Goal: Task Accomplishment & Management: Manage account settings

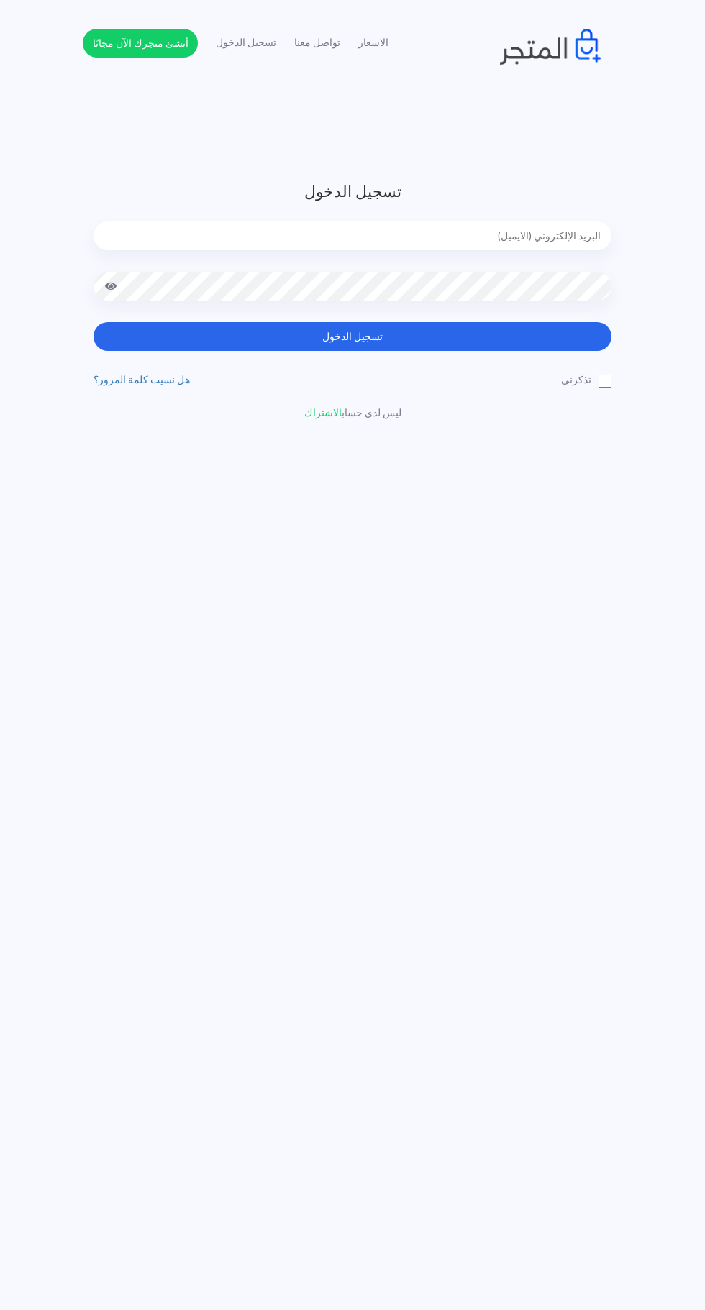
click at [547, 188] on h3 "تسجيل الدخول" at bounding box center [352, 192] width 518 height 24
click at [541, 227] on input "email" at bounding box center [352, 235] width 518 height 29
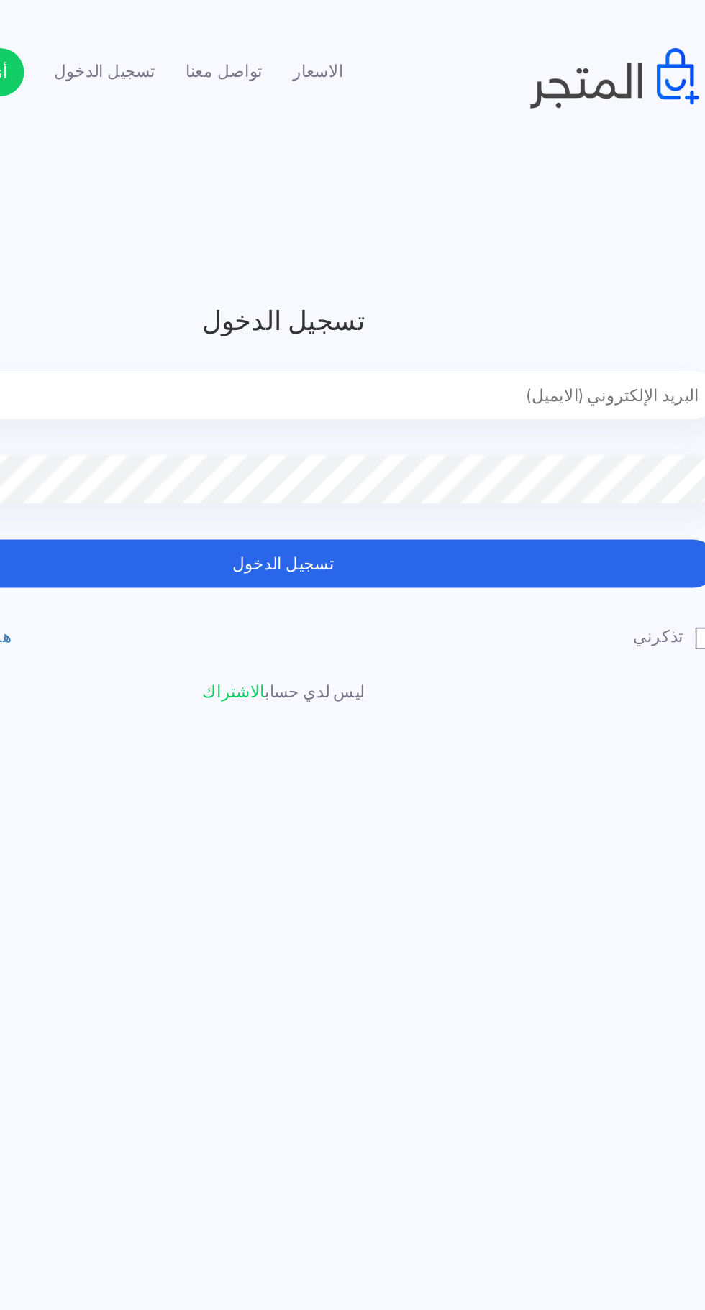
type input "[EMAIL_ADDRESS][DOMAIN_NAME]"
click at [481, 339] on button "تسجيل الدخول" at bounding box center [352, 336] width 518 height 29
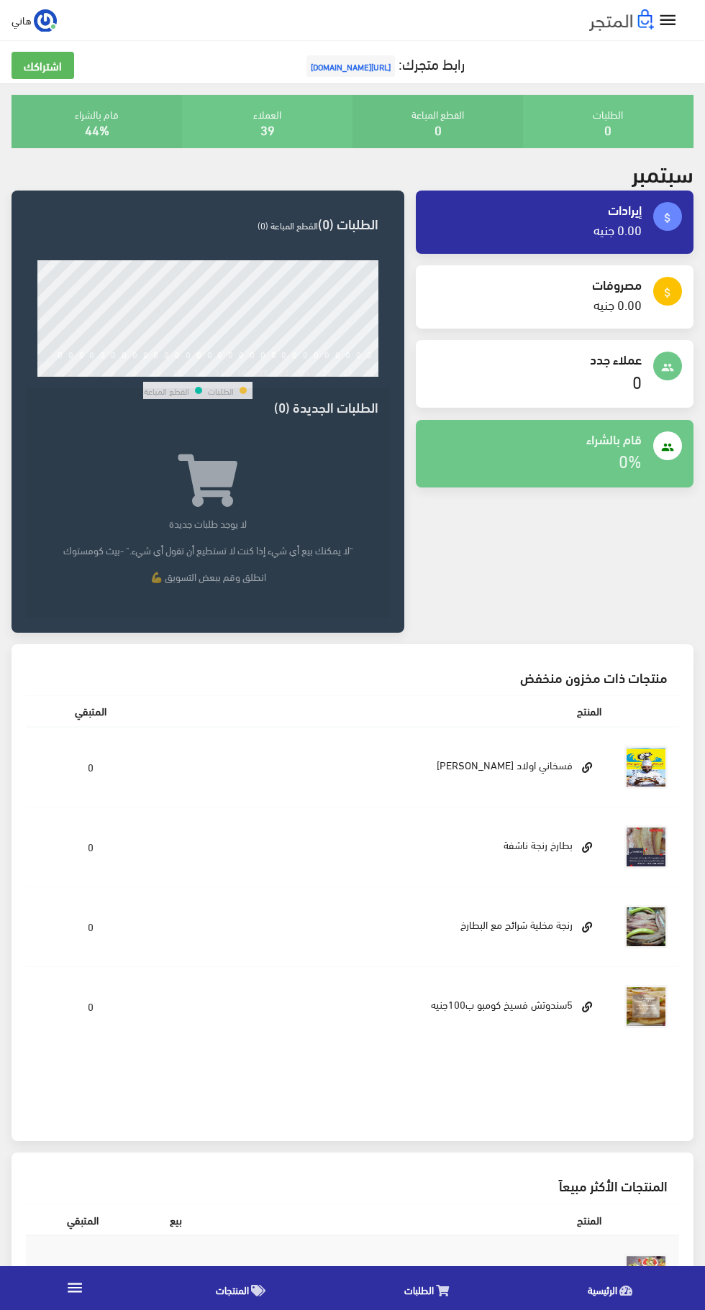
click at [677, 19] on icon "" at bounding box center [667, 20] width 21 height 21
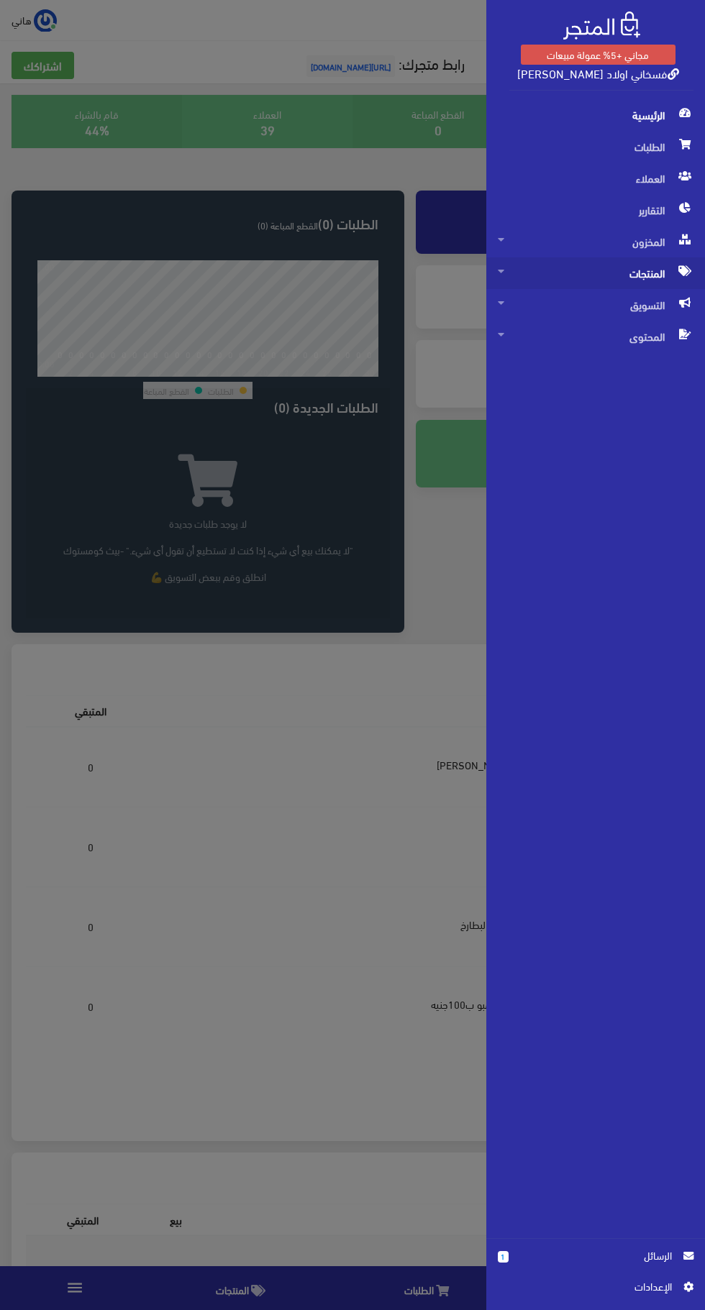
click at [662, 272] on span "المنتجات" at bounding box center [596, 273] width 196 height 32
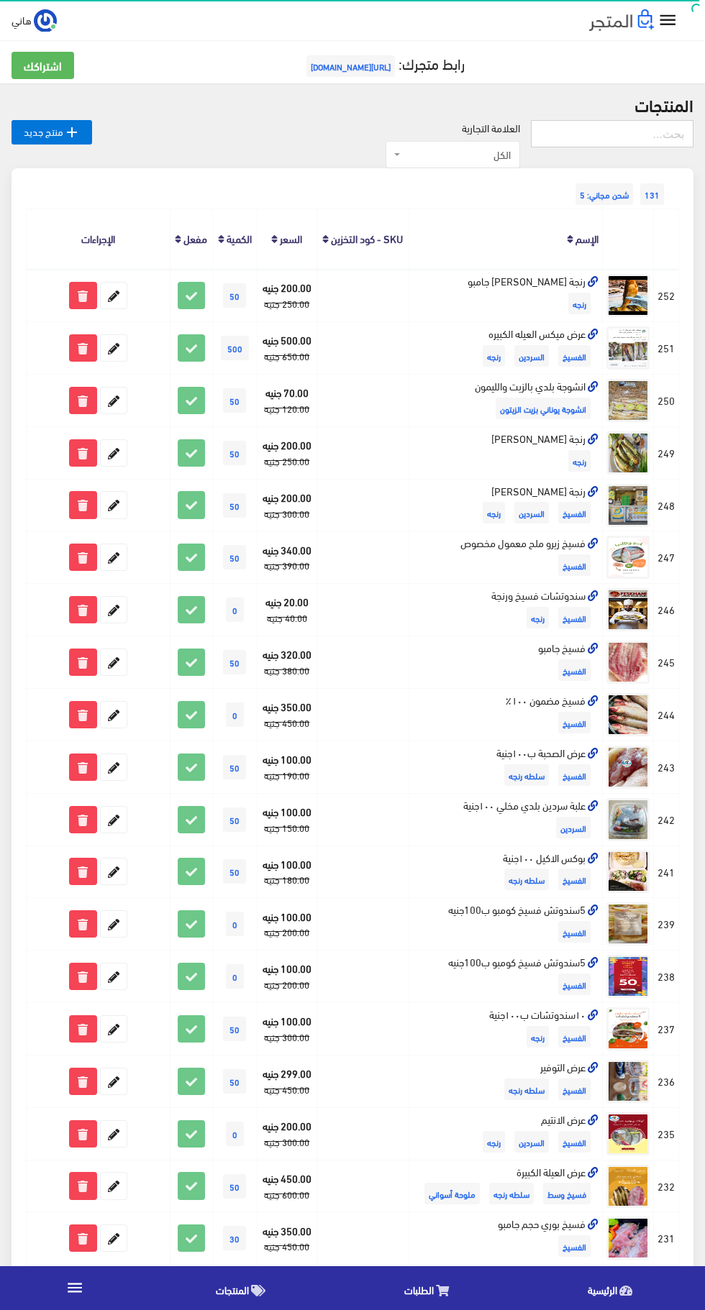
click at [633, 133] on input "text" at bounding box center [612, 133] width 163 height 27
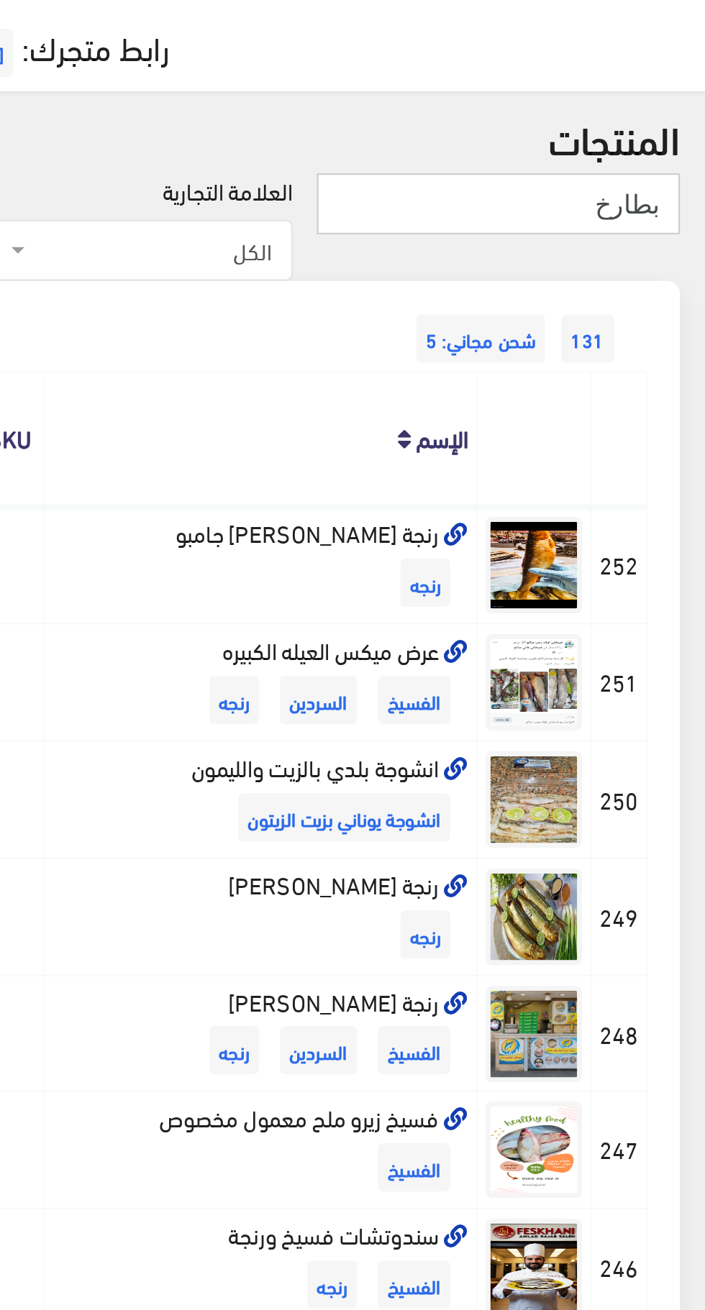
click at [640, 135] on input "بطارخ" at bounding box center [612, 133] width 163 height 27
type input "بطارخ"
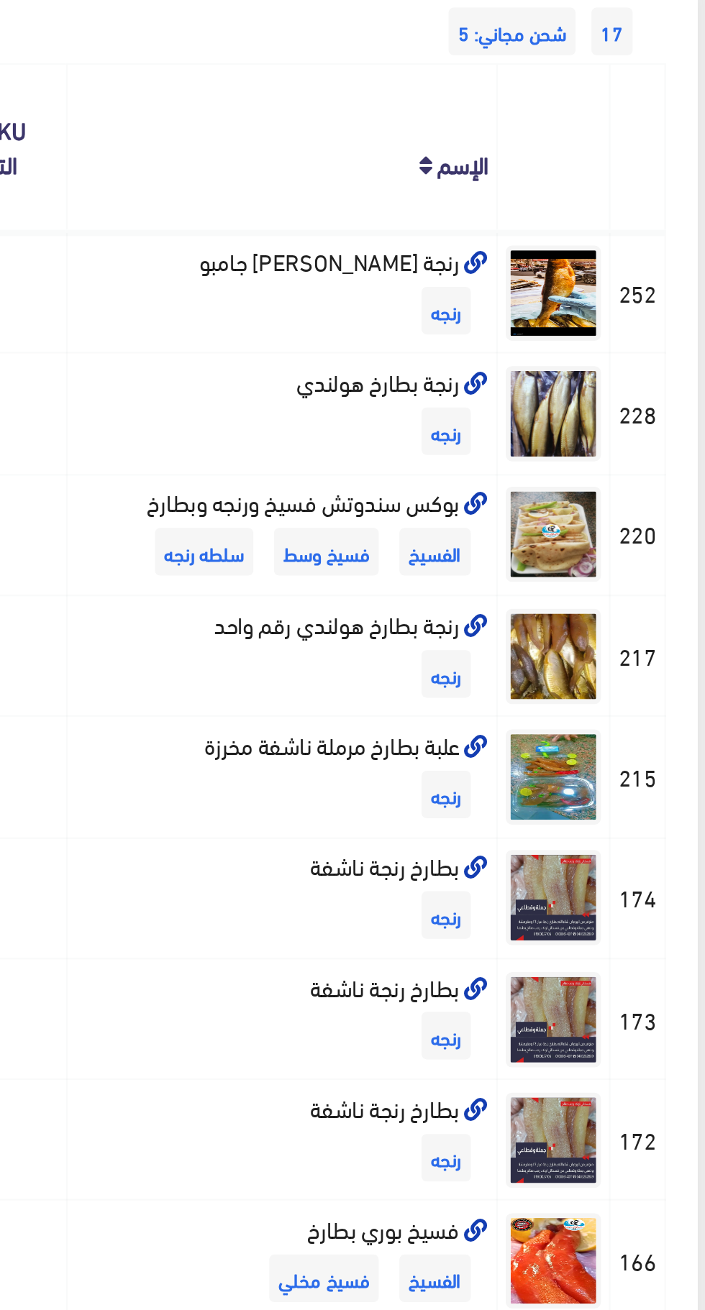
click at [595, 519] on icon at bounding box center [593, 518] width 11 height 11
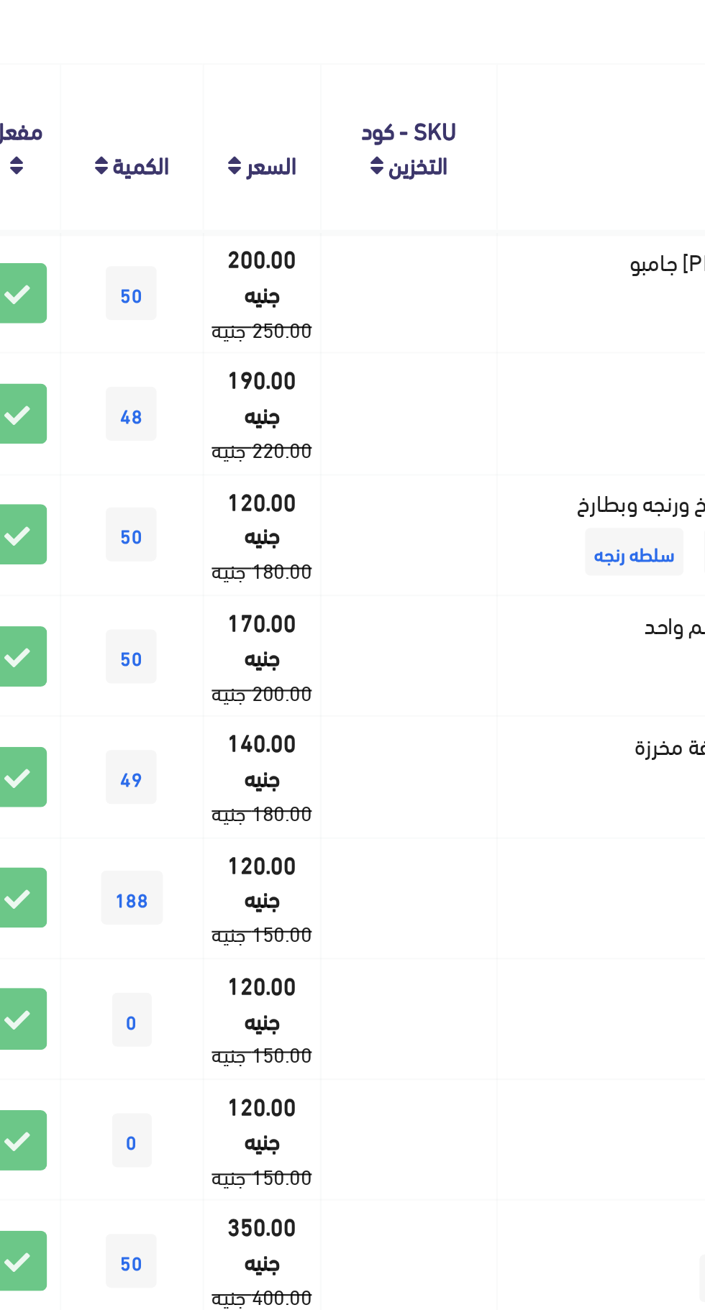
click at [241, 532] on span "49" at bounding box center [241, 532] width 23 height 24
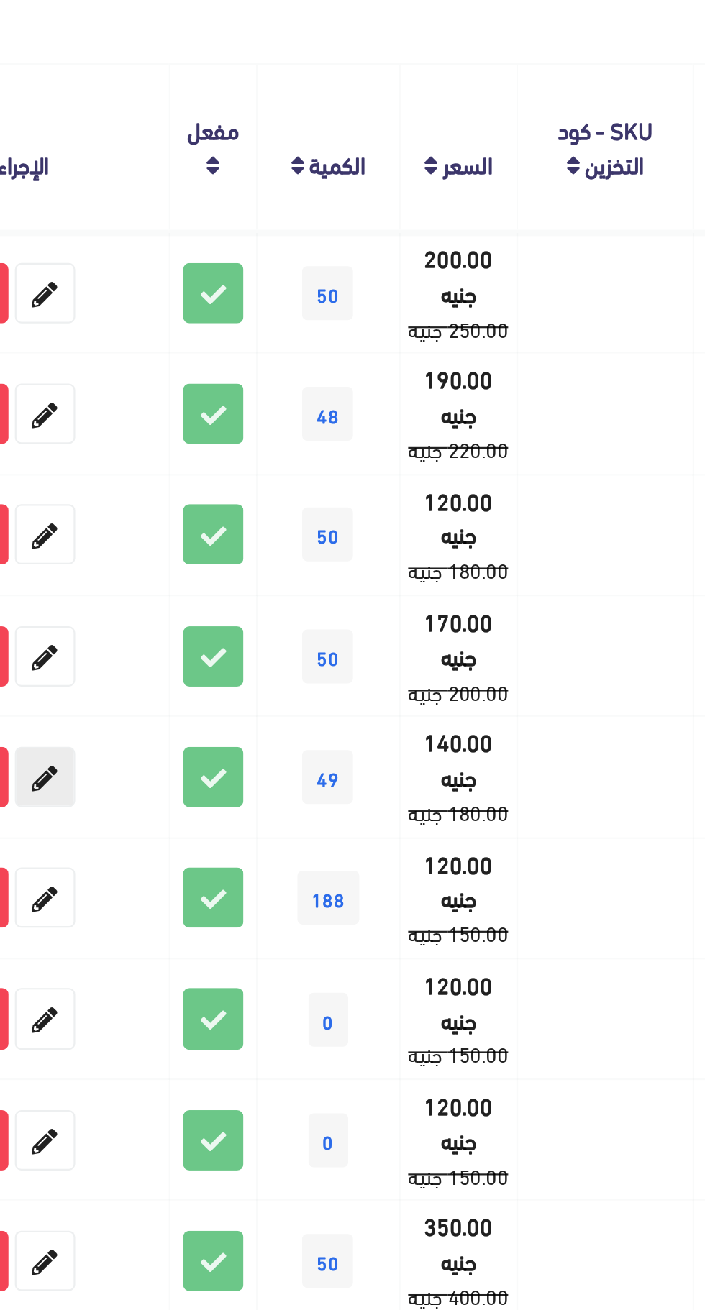
click at [116, 529] on icon at bounding box center [114, 532] width 26 height 26
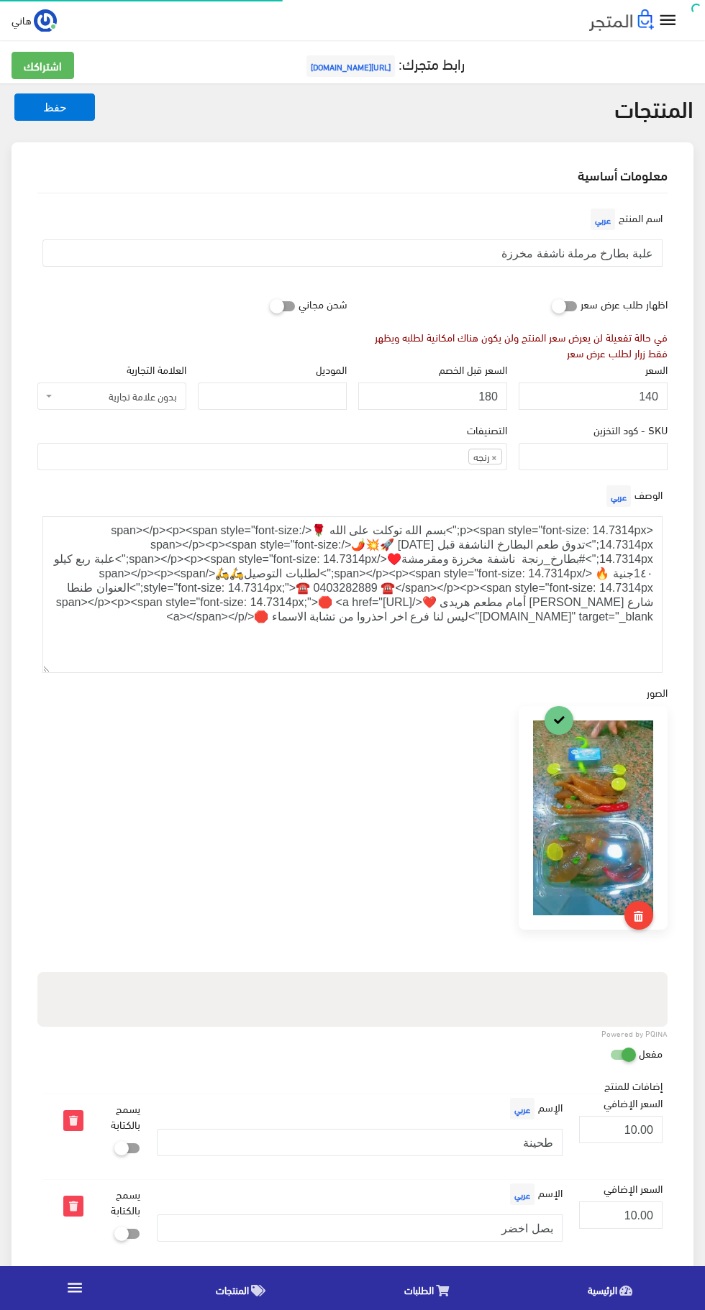
select select
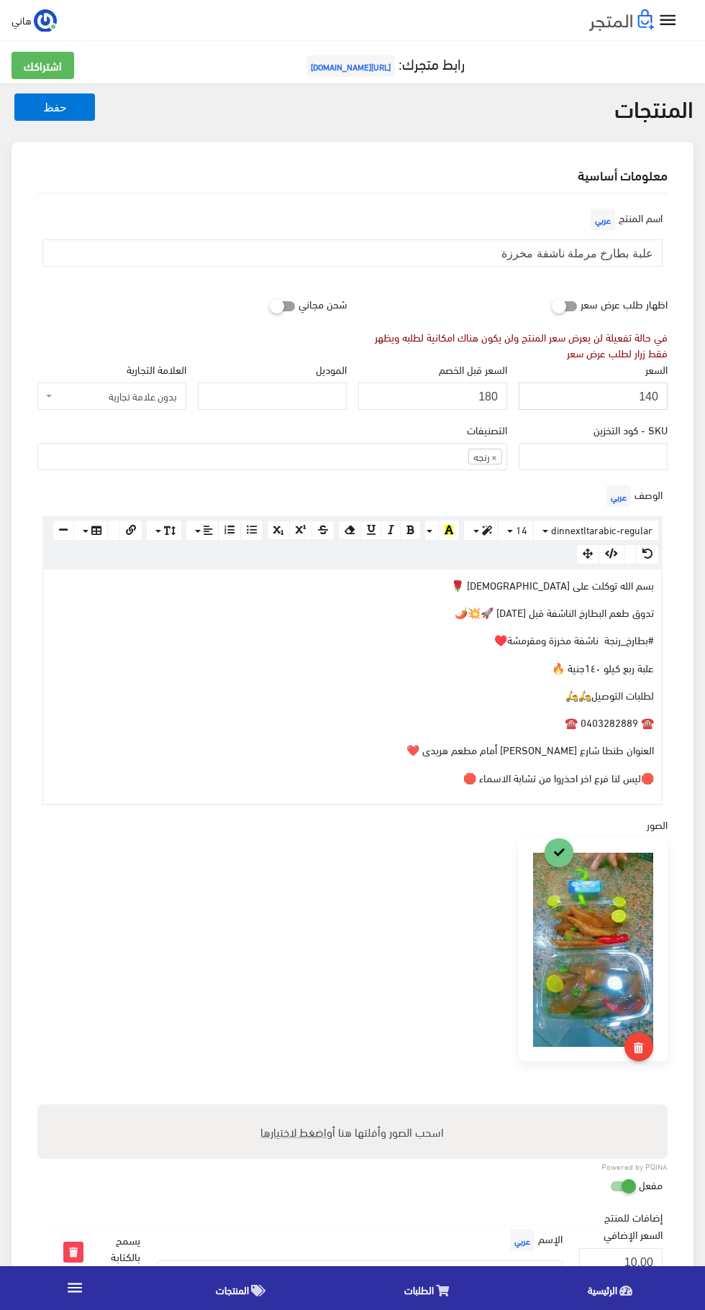
click at [621, 396] on input "140" at bounding box center [592, 396] width 149 height 27
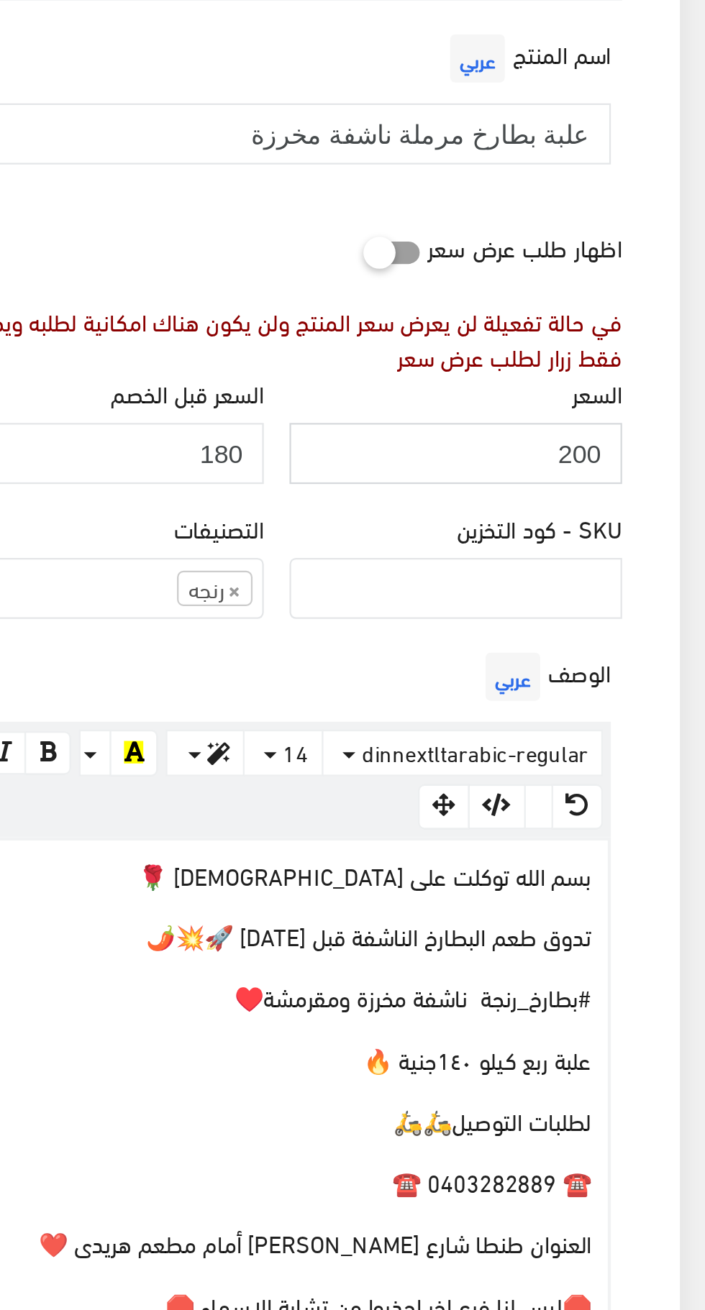
type input "200"
click at [468, 400] on input "180" at bounding box center [432, 396] width 149 height 27
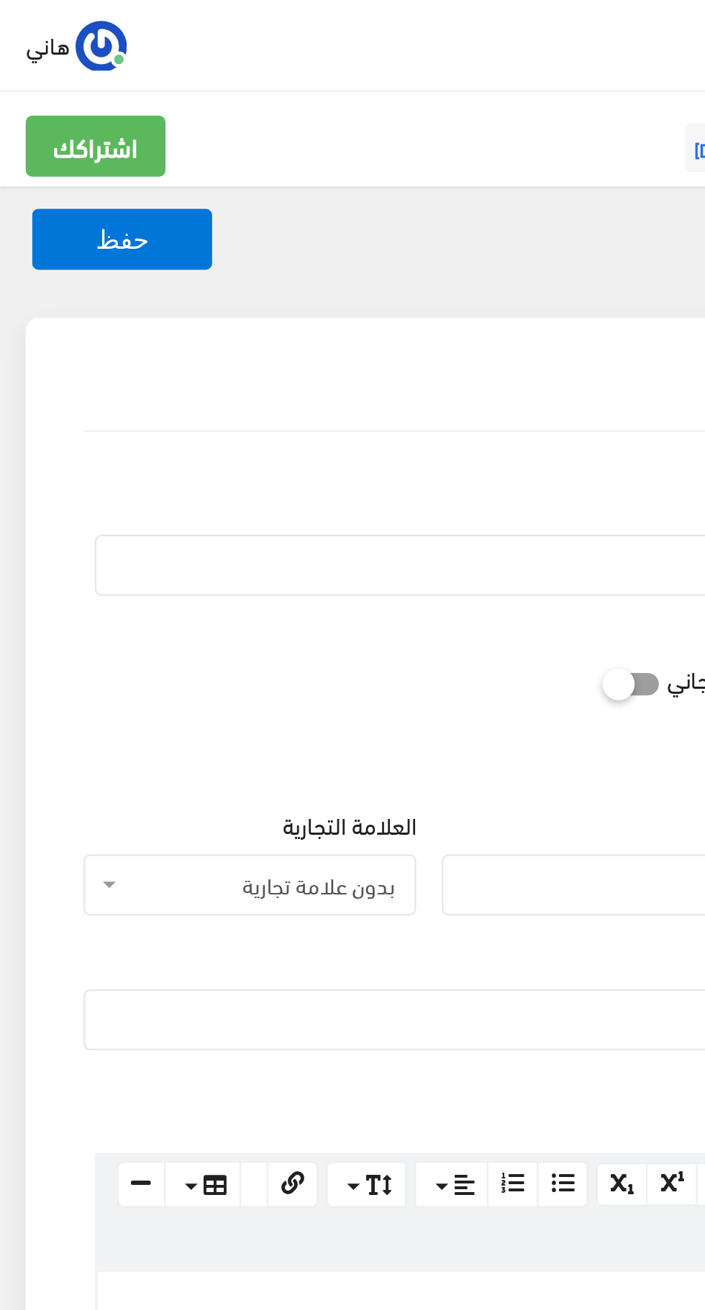
type input "250"
click at [57, 105] on button "حفظ" at bounding box center [54, 106] width 81 height 27
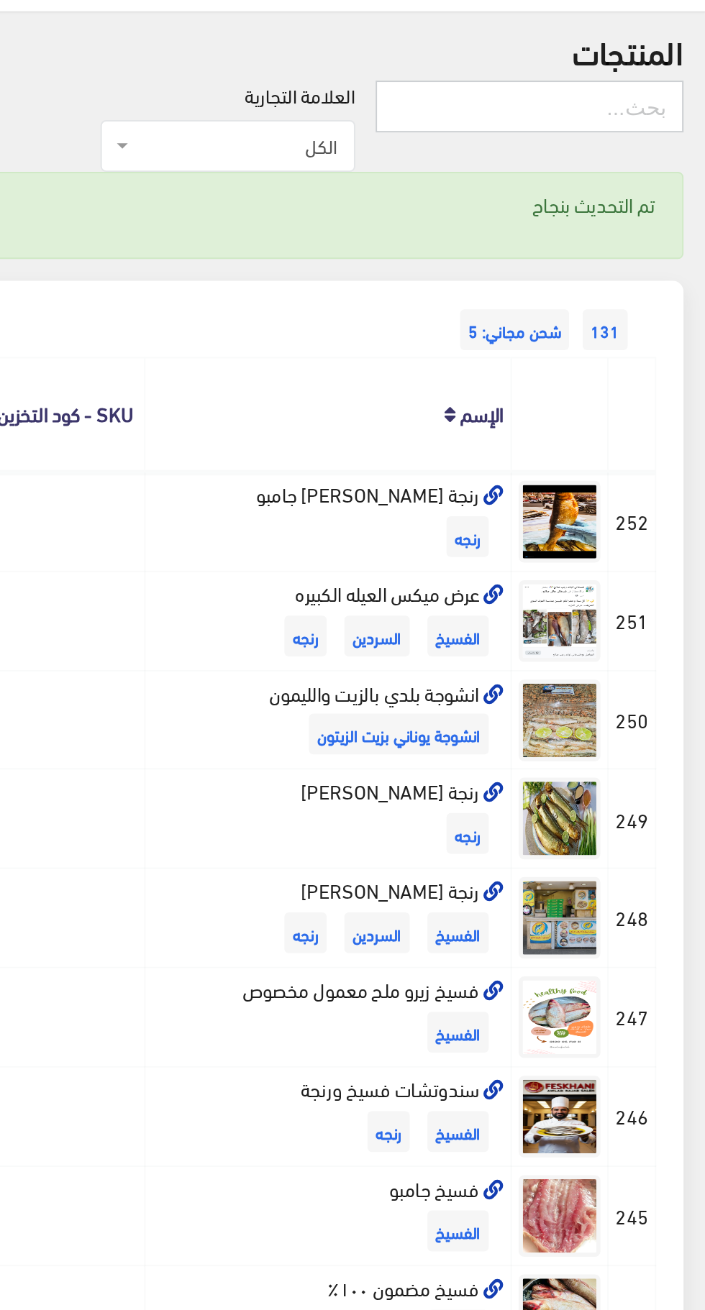
click at [665, 109] on input "text" at bounding box center [612, 112] width 163 height 27
type input "بطارخ"
click at [621, 109] on input "بطارخ" at bounding box center [612, 112] width 163 height 27
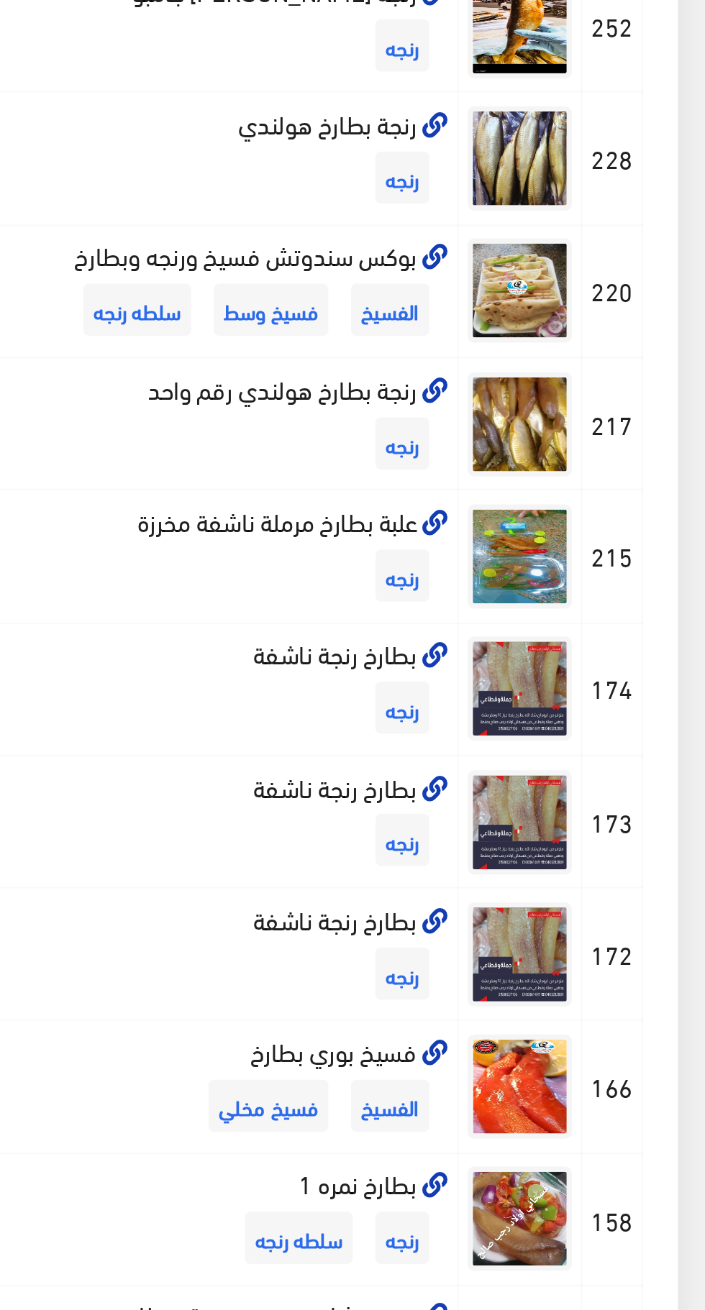
scroll to position [8, 0]
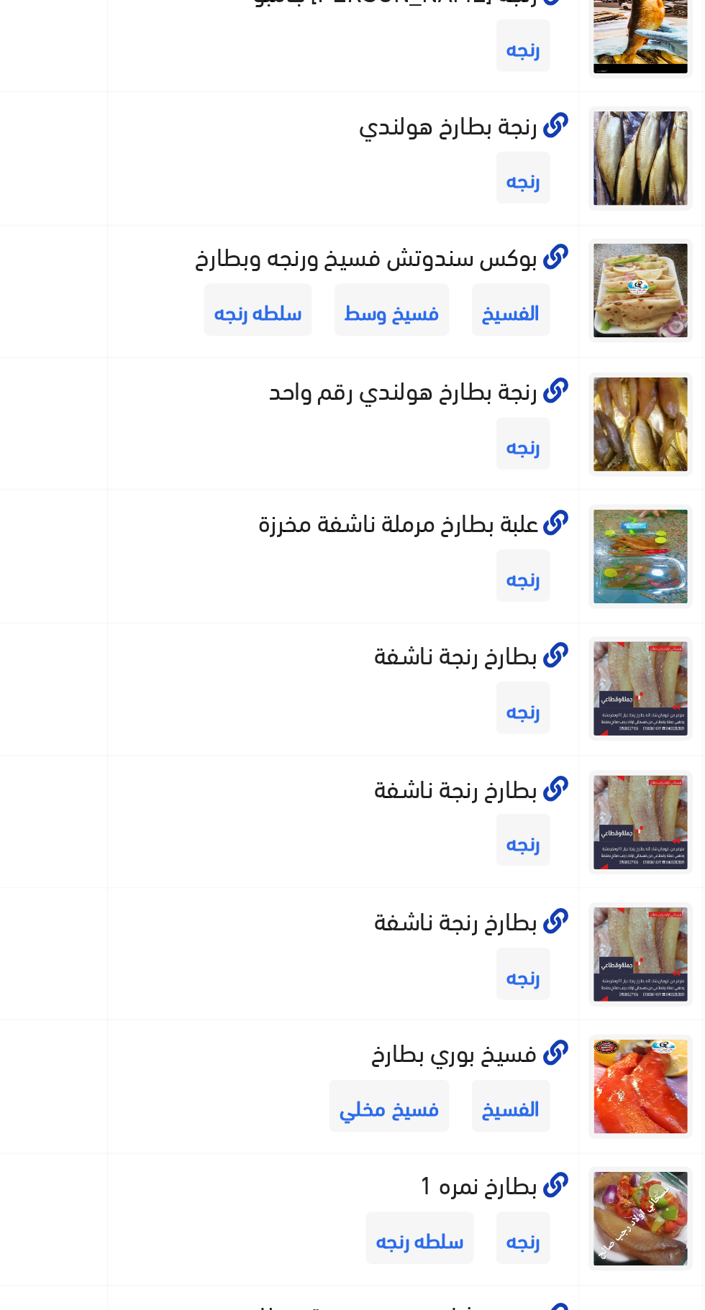
click at [594, 511] on icon at bounding box center [593, 511] width 11 height 11
